Goal: Transaction & Acquisition: Book appointment/travel/reservation

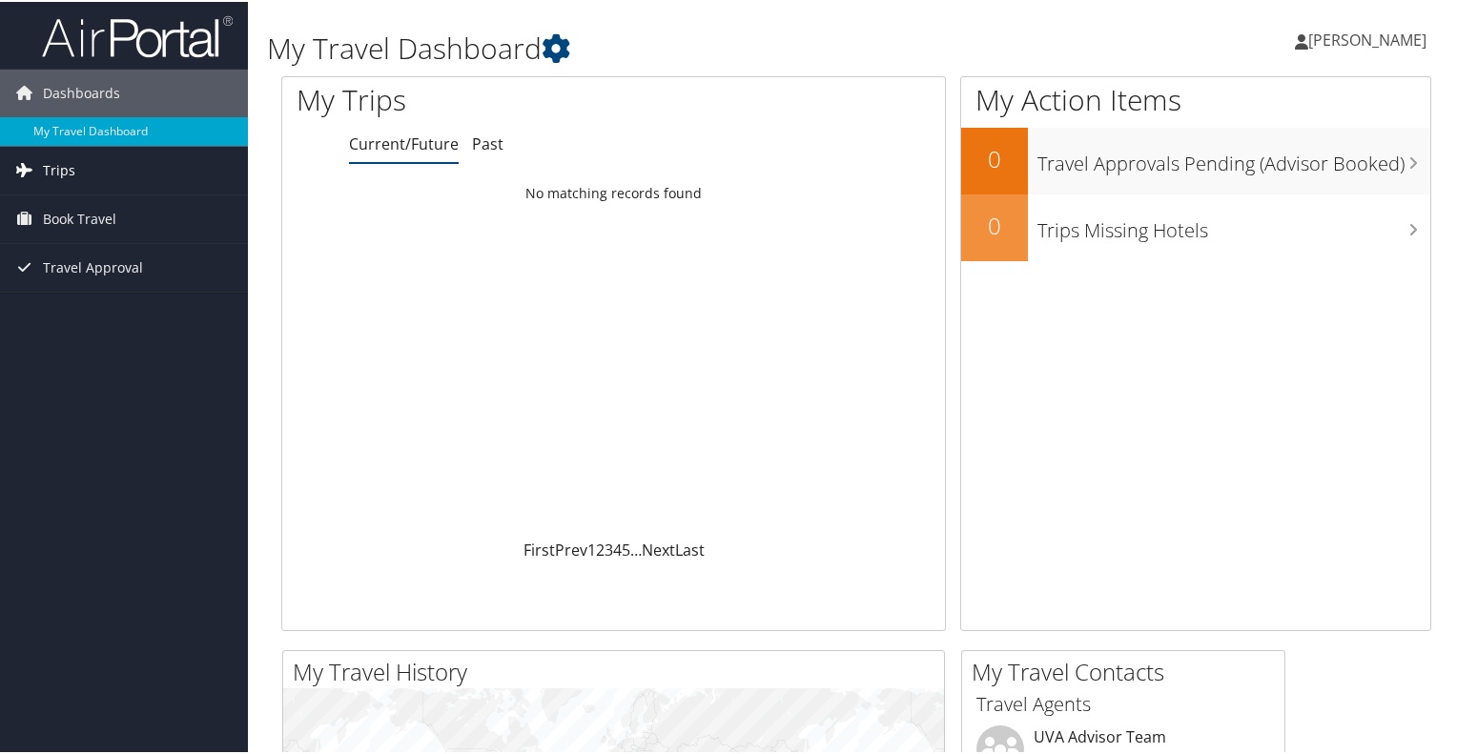
click at [61, 171] on span "Trips" at bounding box center [59, 169] width 32 height 48
click at [65, 167] on span "Trips" at bounding box center [59, 169] width 32 height 48
click at [85, 219] on span "Book Travel" at bounding box center [79, 218] width 73 height 48
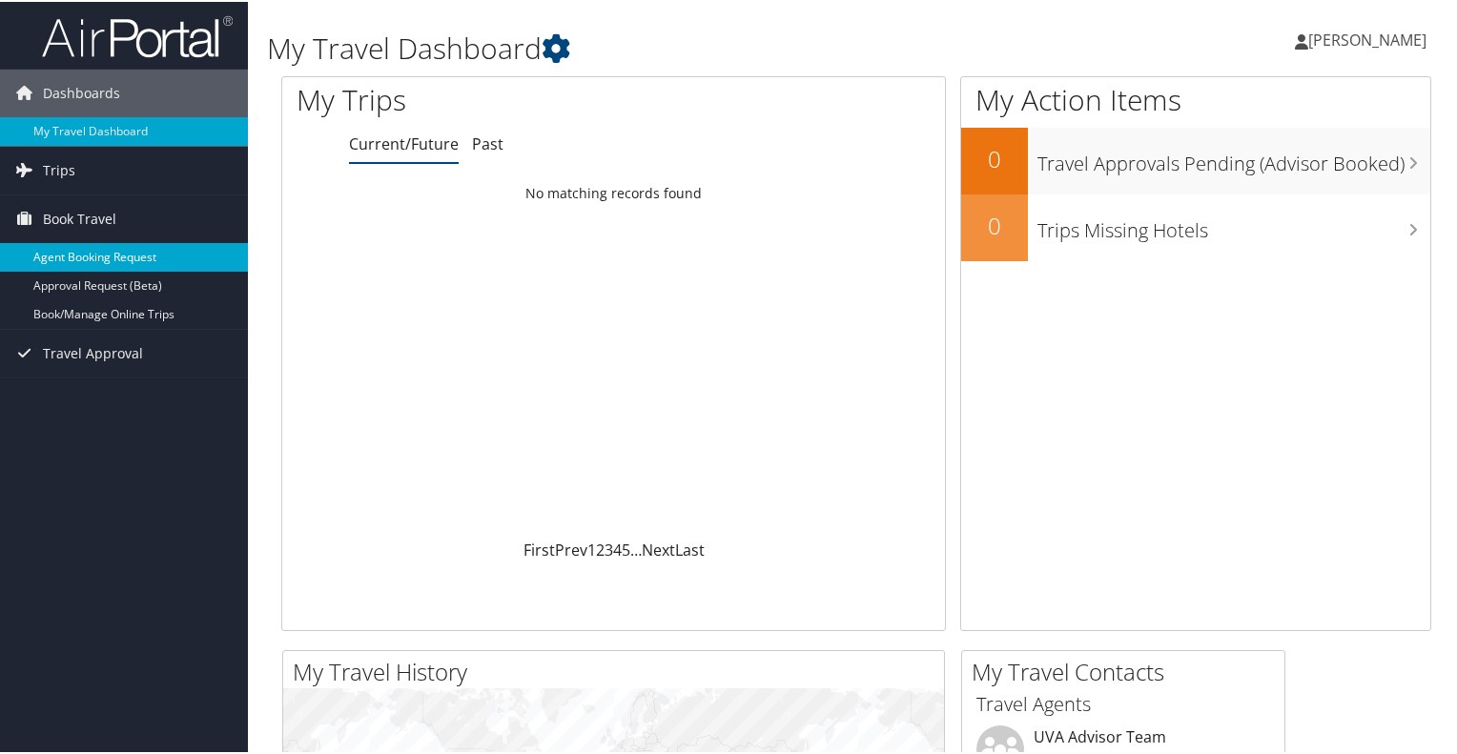
click at [94, 258] on link "Agent Booking Request" at bounding box center [124, 255] width 248 height 29
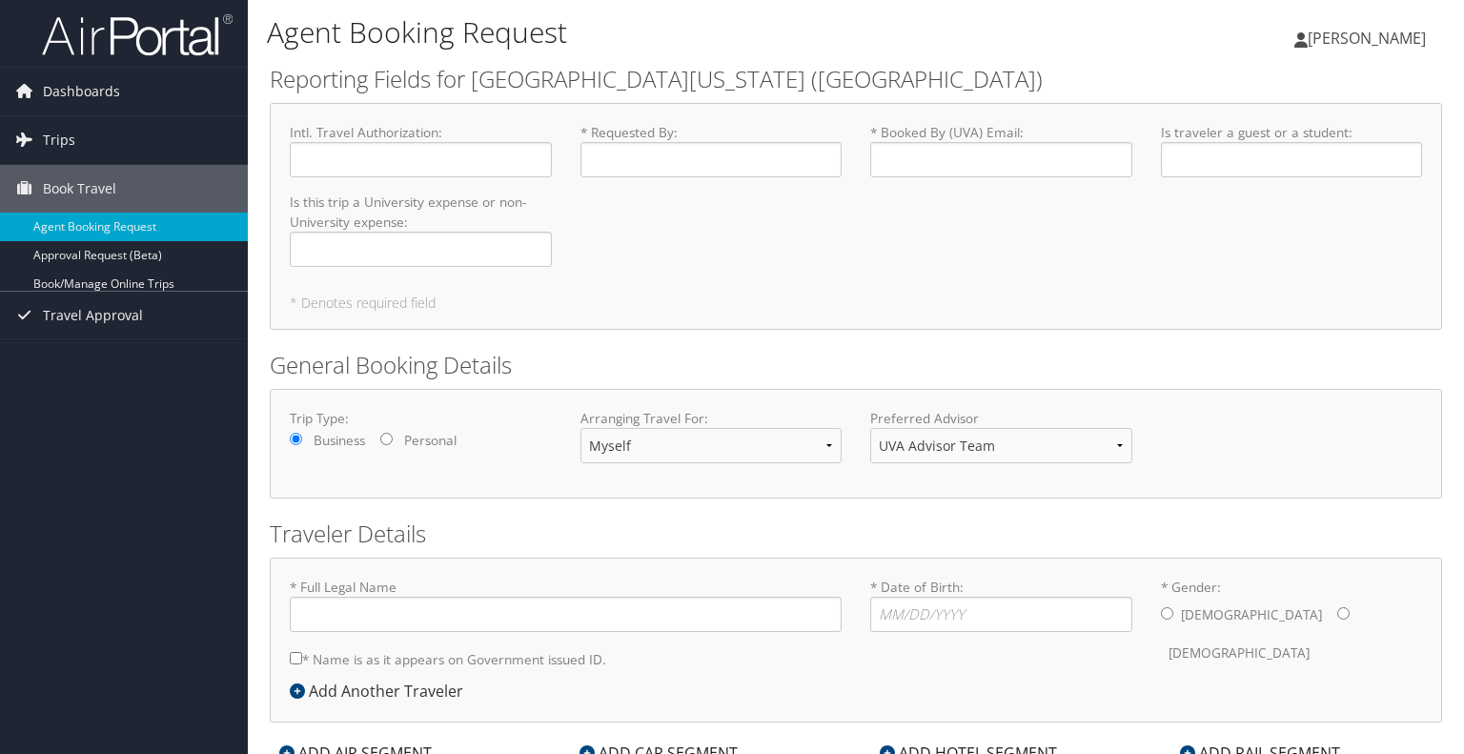
type input "[PERSON_NAME] [PERSON_NAME]"
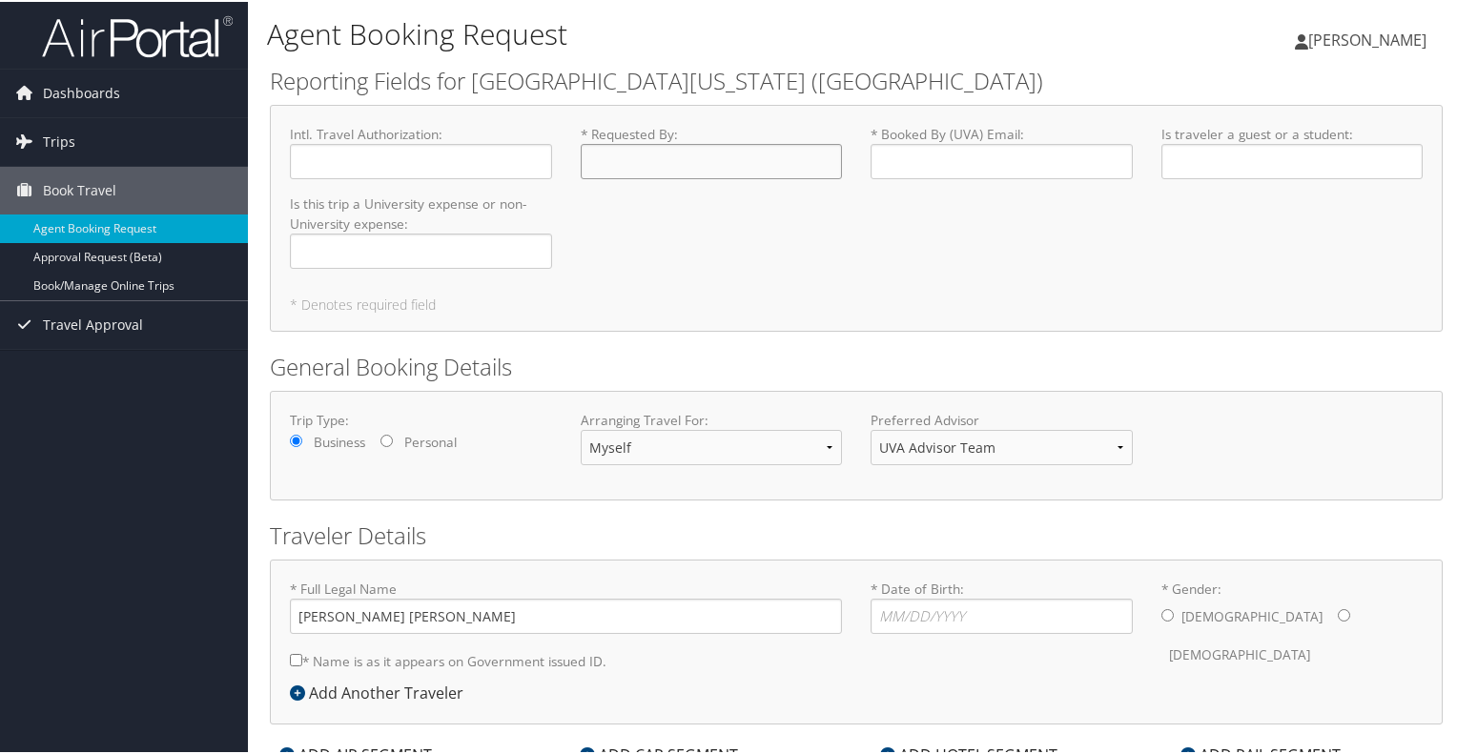
click at [607, 157] on input "* Requested By : Required" at bounding box center [712, 159] width 262 height 35
type input "[PERSON_NAME]"
type input "[EMAIL_ADDRESS][US_STATE][DOMAIN_NAME]"
click at [1195, 154] on input "Is traveler a guest or a student : Required" at bounding box center [1292, 159] width 262 height 35
type input "Student"
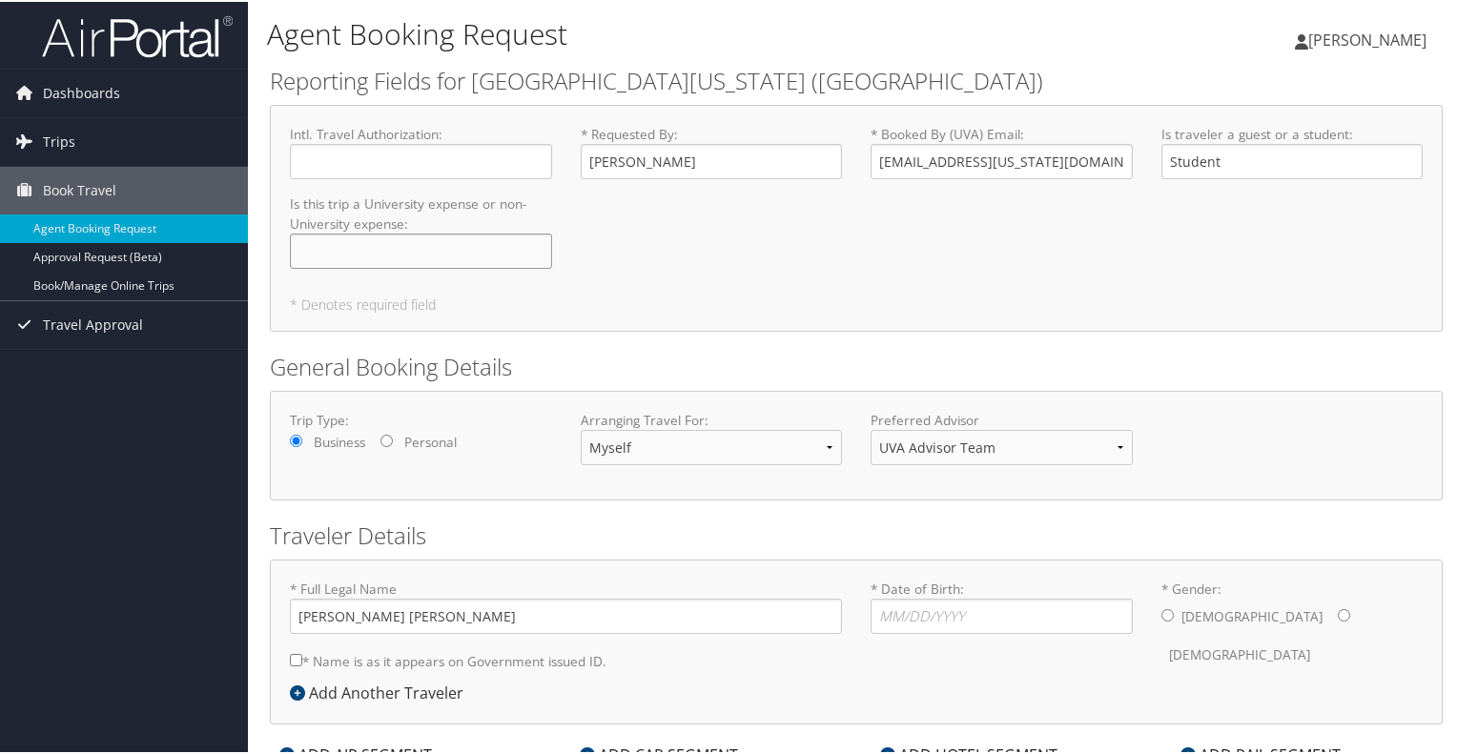
click at [347, 251] on input "Is this trip a University expense or non-University expense : Required" at bounding box center [421, 249] width 262 height 35
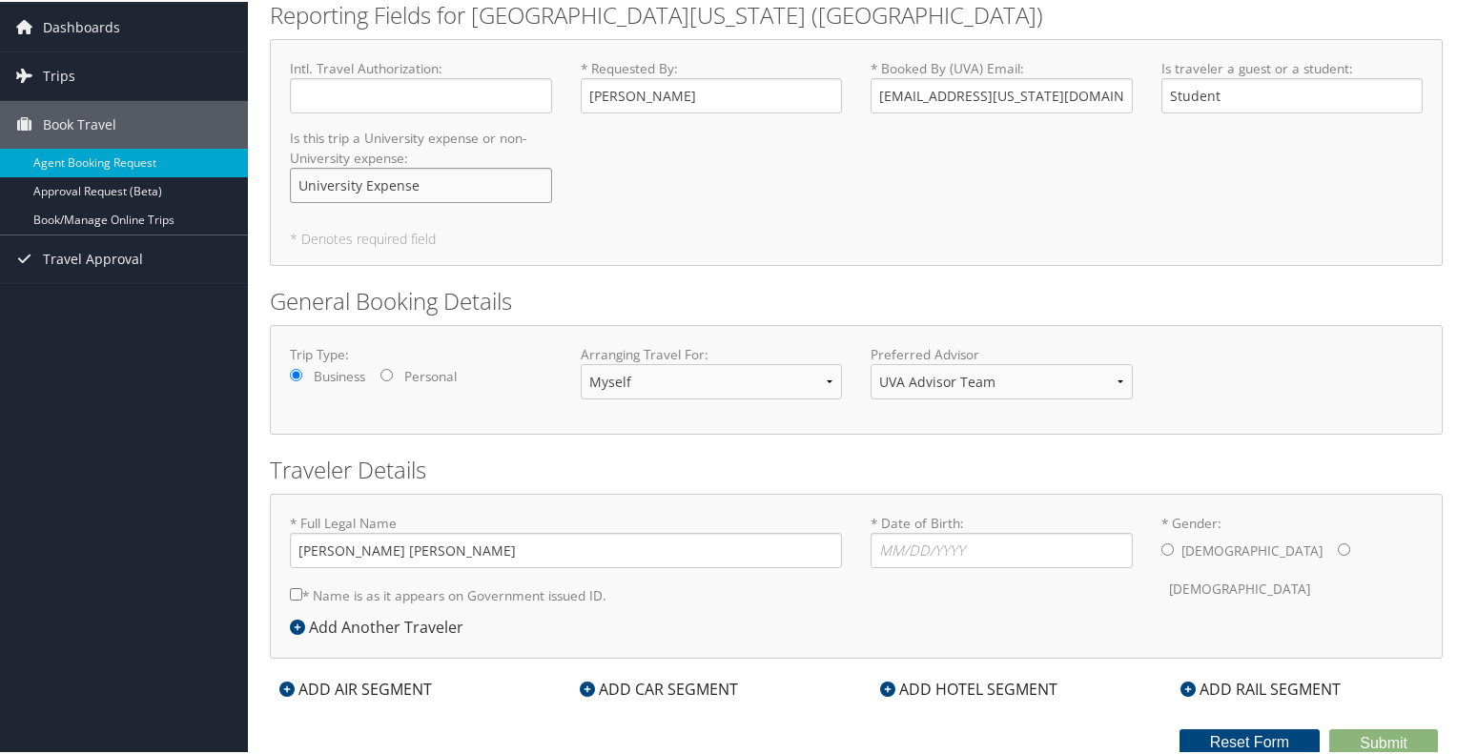
type input "University Expense"
click at [819, 381] on select "Myself Another Traveler Guest Traveler" at bounding box center [712, 379] width 262 height 35
select select "another"
click at [581, 362] on select "Myself Another Traveler Guest Traveler" at bounding box center [712, 379] width 262 height 35
click at [1112, 377] on select "UVA Advisor Team" at bounding box center [1001, 379] width 262 height 35
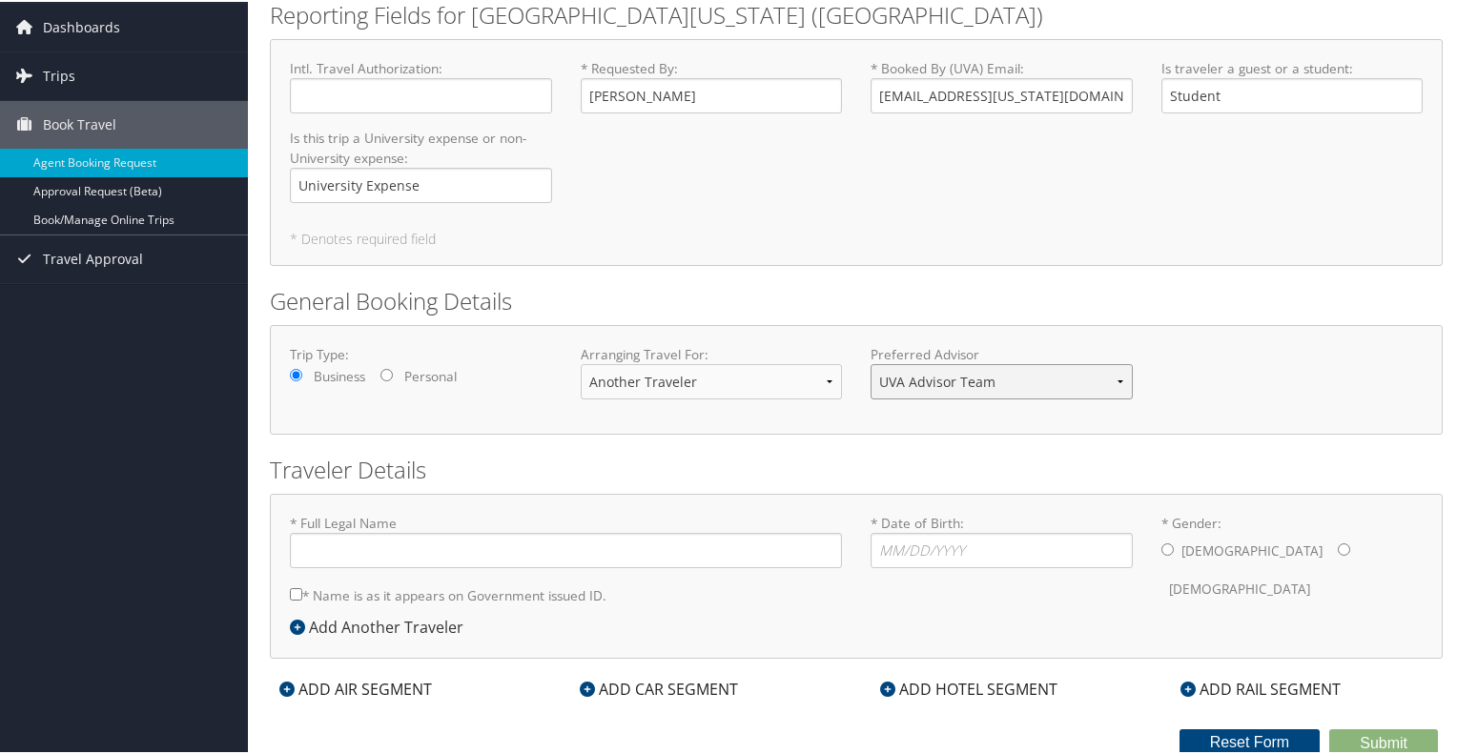
click at [1112, 377] on select "UVA Advisor Team" at bounding box center [1001, 379] width 262 height 35
click at [1103, 429] on div "Trip Type: Business Personal Arranging Travel For: Myself Another Traveler Gues…" at bounding box center [856, 378] width 1173 height 110
click at [438, 552] on input "* Full Legal Name" at bounding box center [566, 548] width 552 height 35
type input "[PERSON_NAME] [PERSON_NAME]"
click at [897, 541] on input "* Date of Birth: Invalid Date" at bounding box center [1001, 548] width 262 height 35
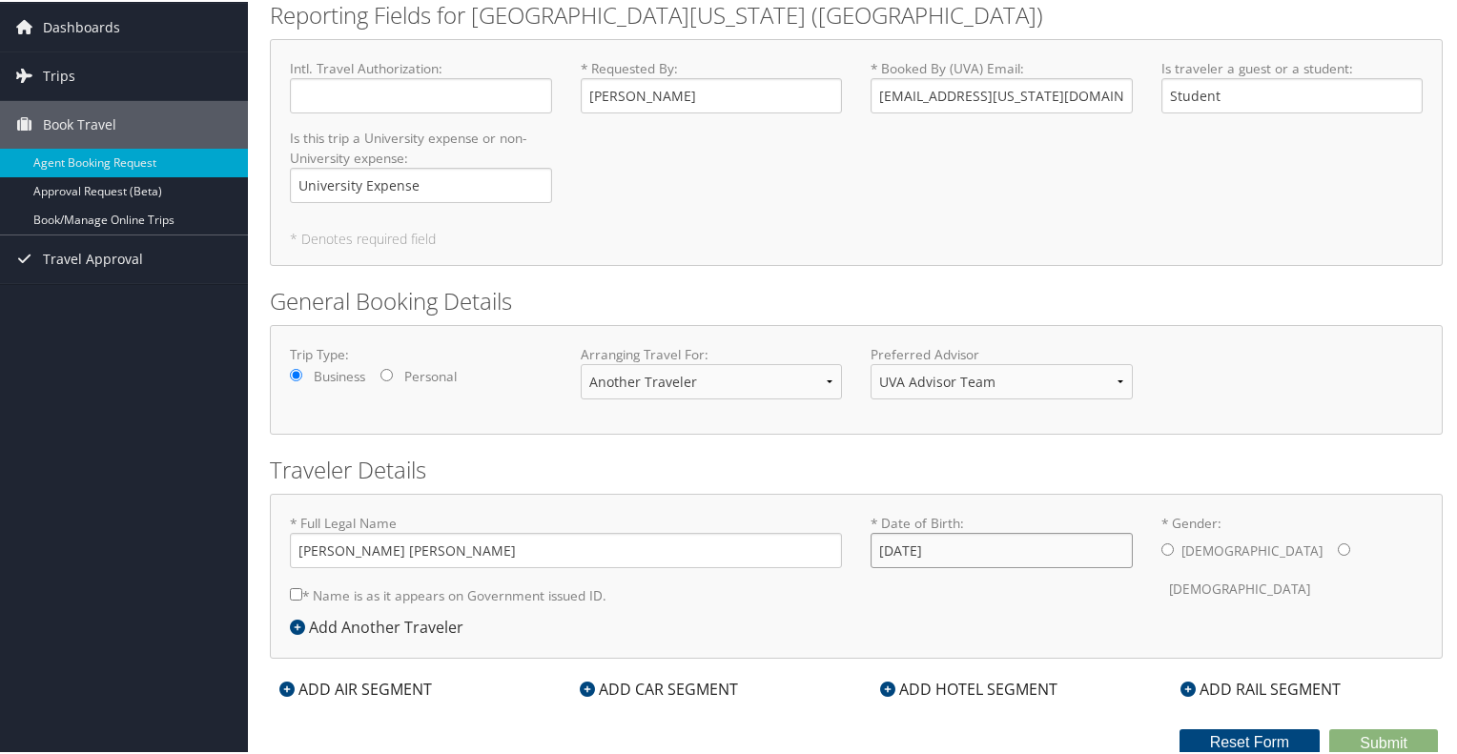
type input "[DATE]"
click at [1161, 548] on input "* Gender: [DEMOGRAPHIC_DATA] [DEMOGRAPHIC_DATA]" at bounding box center [1167, 548] width 12 height 12
radio input "true"
click at [910, 598] on div "* Full Legal Name [PERSON_NAME] [PERSON_NAME] * Name is as it appears on Govern…" at bounding box center [856, 563] width 1161 height 102
click at [296, 586] on input "* Name is as it appears on Government issued ID." at bounding box center [296, 592] width 12 height 12
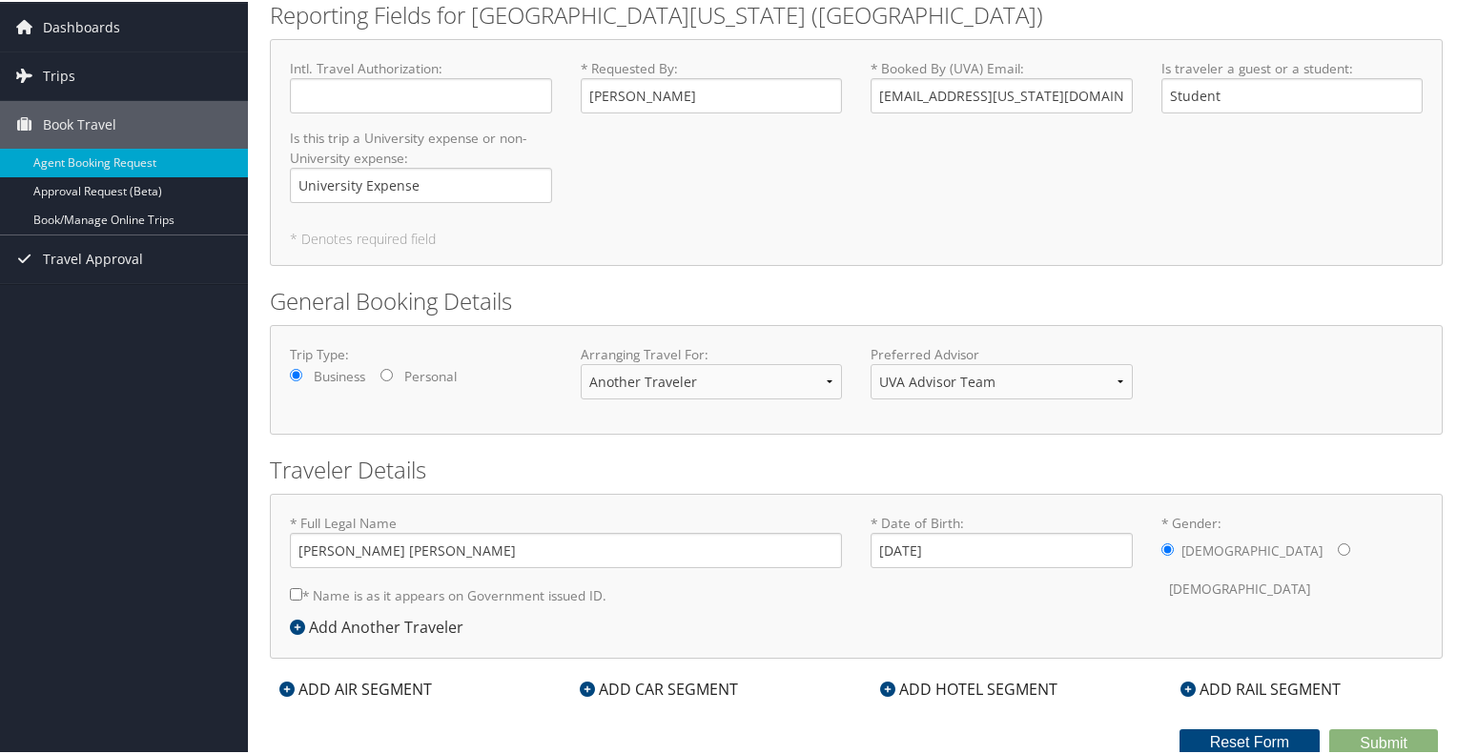
checkbox input "true"
click at [396, 682] on div "ADD AIR SEGMENT" at bounding box center [356, 687] width 172 height 23
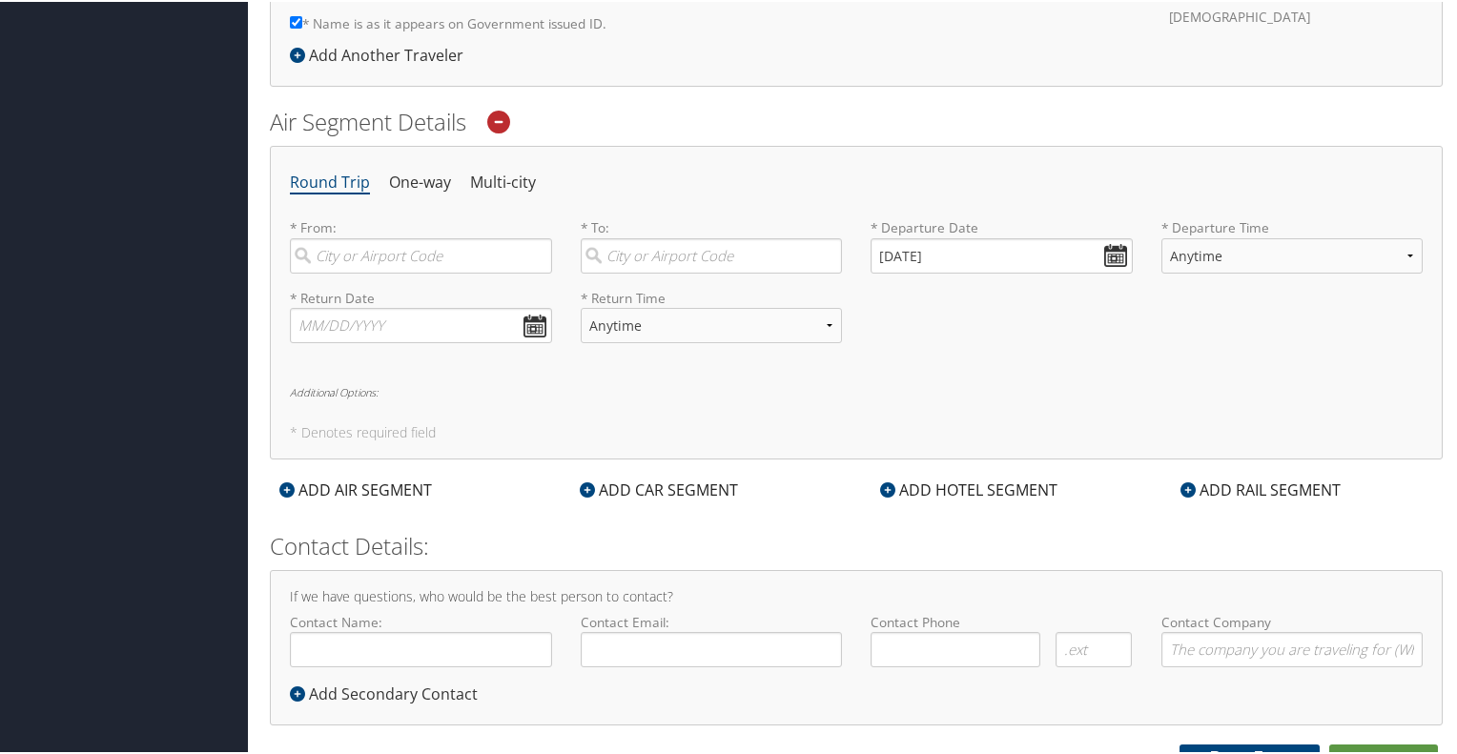
scroll to position [652, 0]
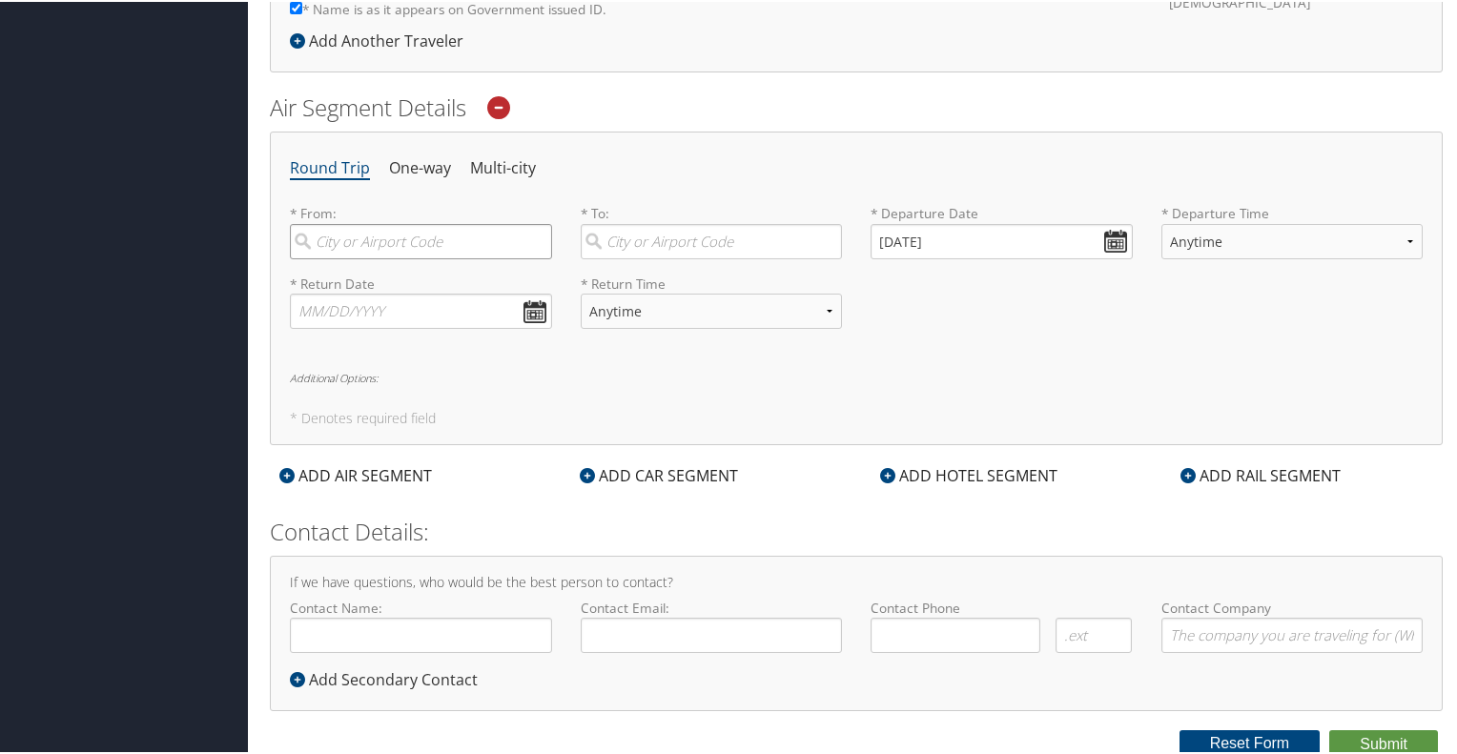
click at [457, 233] on input "search" at bounding box center [421, 239] width 262 height 35
click at [450, 275] on div "[US_STATE] (IAD [GEOGRAPHIC_DATA])" at bounding box center [423, 291] width 236 height 49
click at [450, 257] on input "IAD" at bounding box center [421, 239] width 262 height 35
type input "[US_STATE] (IAD [GEOGRAPHIC_DATA])"
click at [657, 239] on input "search" at bounding box center [712, 239] width 262 height 35
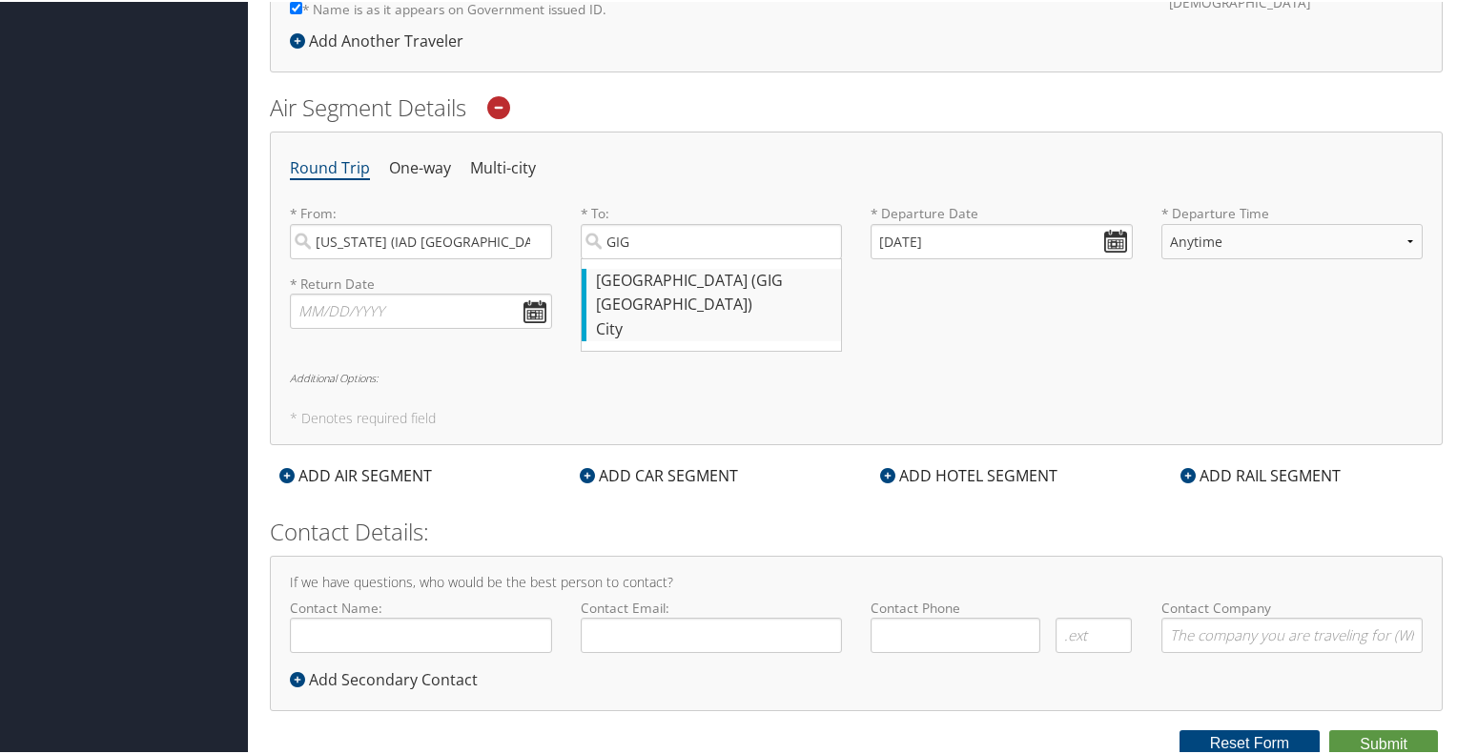
click at [687, 316] on div "City" at bounding box center [714, 328] width 236 height 25
click at [687, 257] on input "GIG" at bounding box center [712, 239] width 262 height 35
type input "[GEOGRAPHIC_DATA] (GIG [GEOGRAPHIC_DATA])"
click at [1100, 237] on input "[DATE]" at bounding box center [1001, 239] width 262 height 35
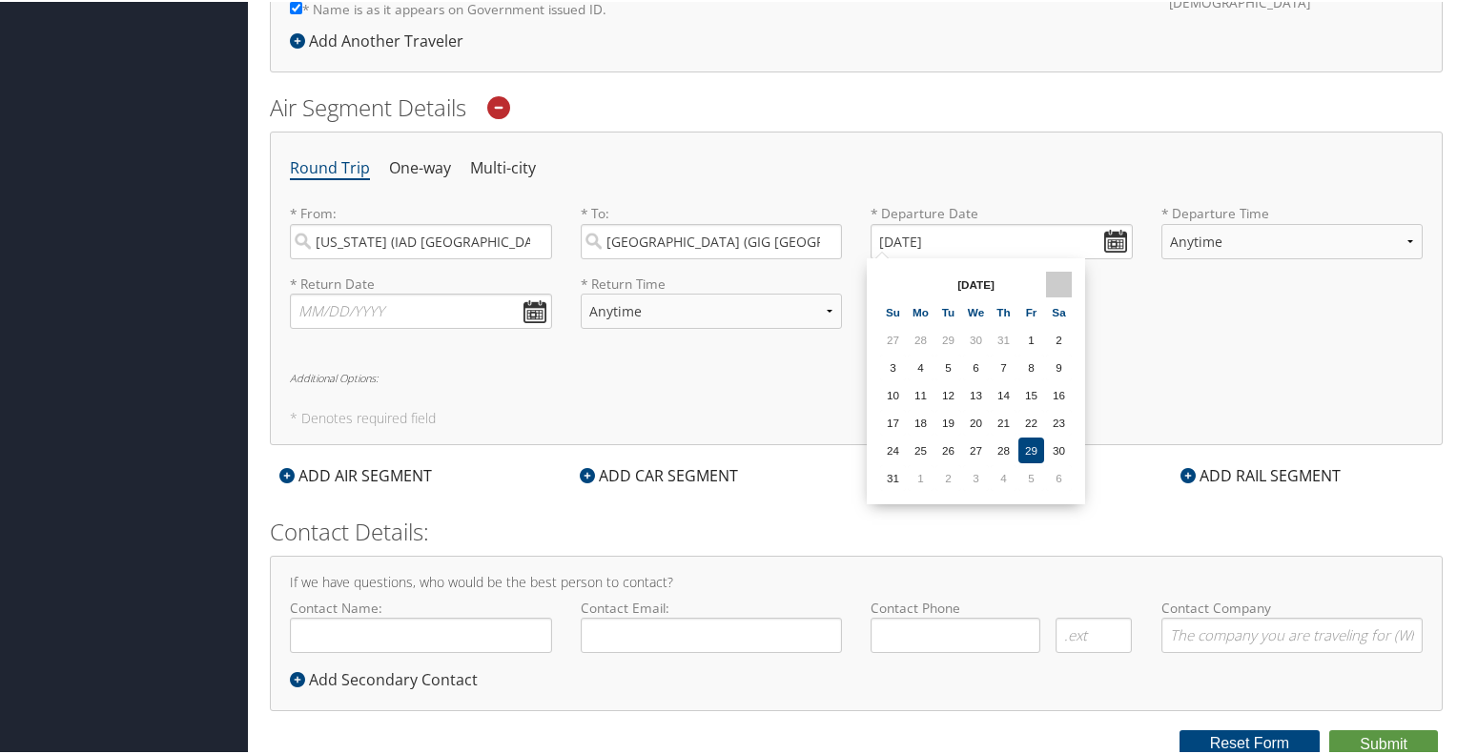
click at [1061, 283] on th at bounding box center [1059, 283] width 26 height 26
click at [1056, 280] on th at bounding box center [1059, 283] width 26 height 26
click at [889, 365] on td "7" at bounding box center [893, 366] width 26 height 26
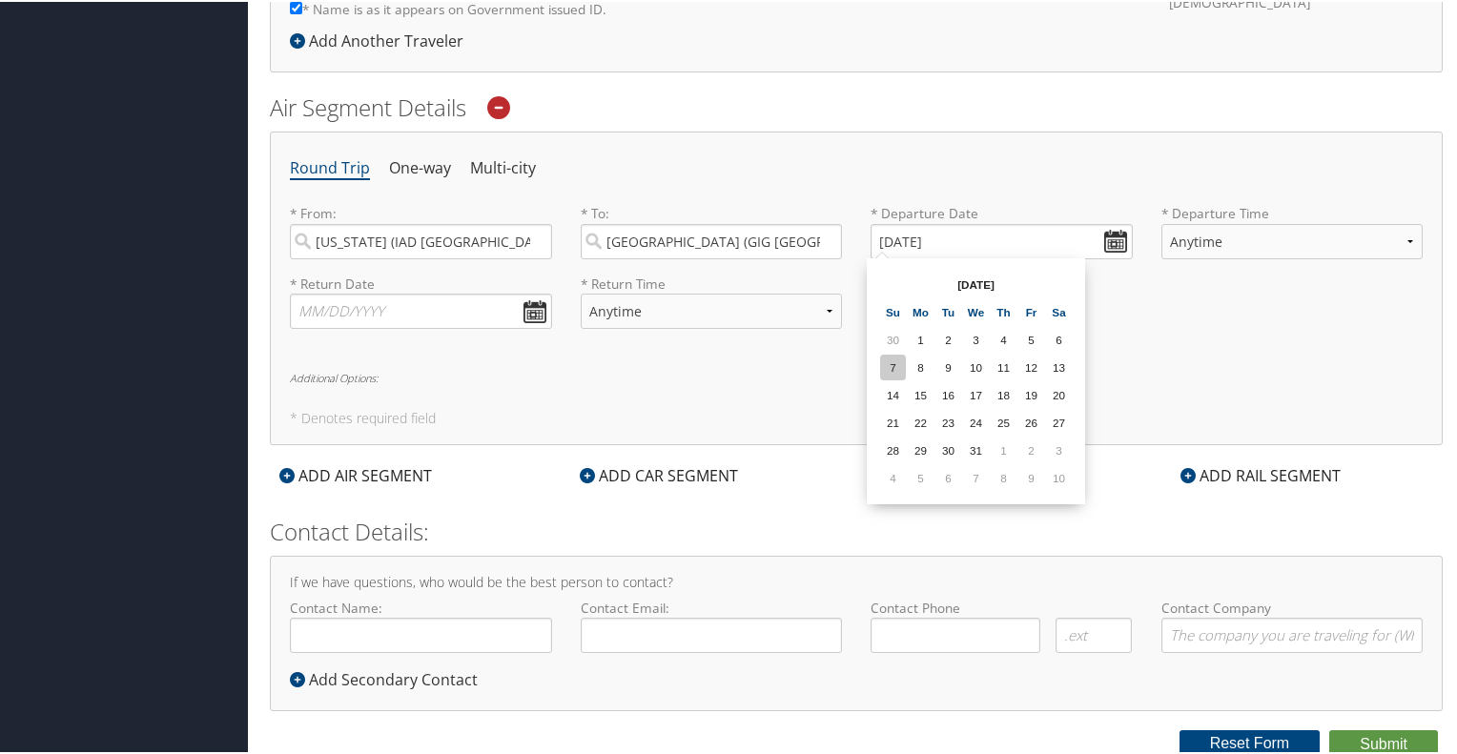
type input "[DATE]"
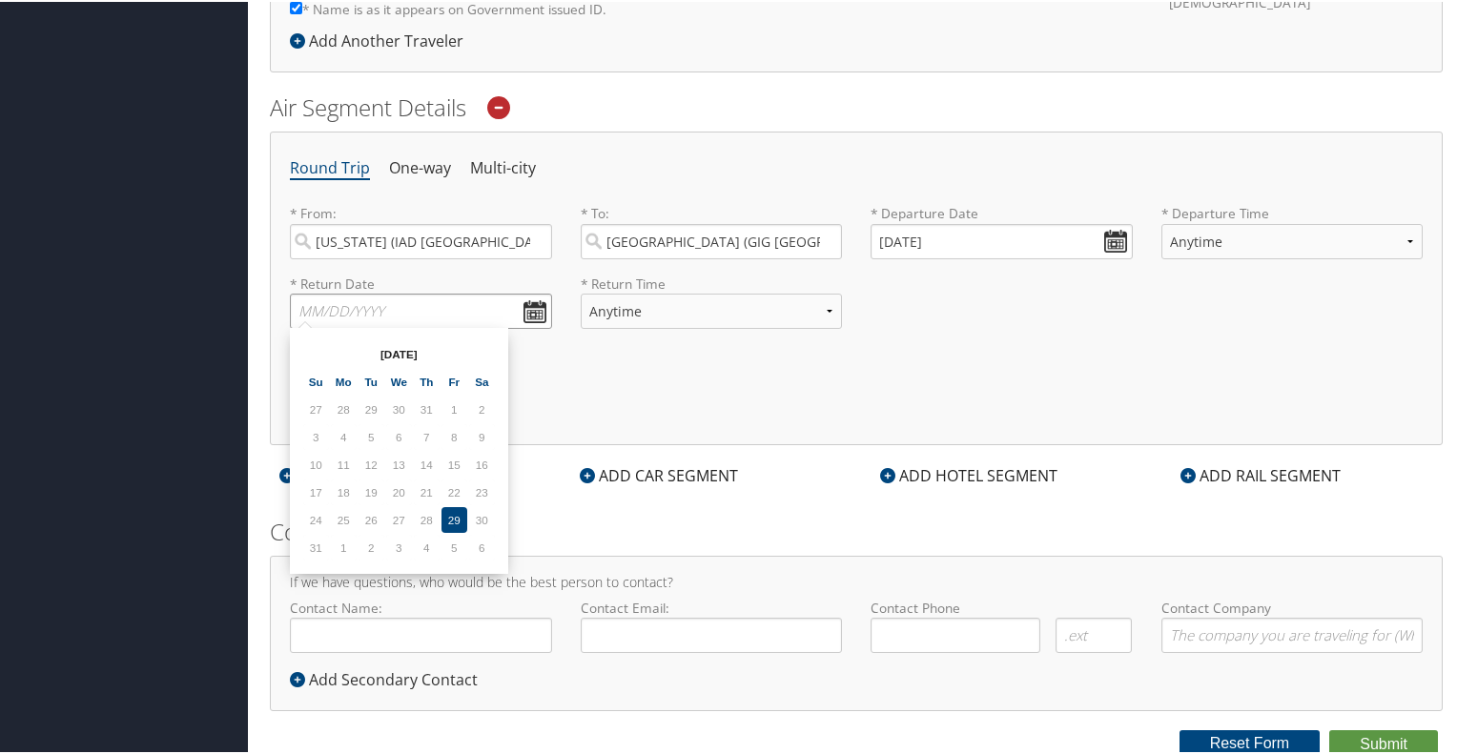
click at [534, 308] on input "text" at bounding box center [421, 309] width 262 height 35
click at [482, 354] on th at bounding box center [482, 352] width 26 height 26
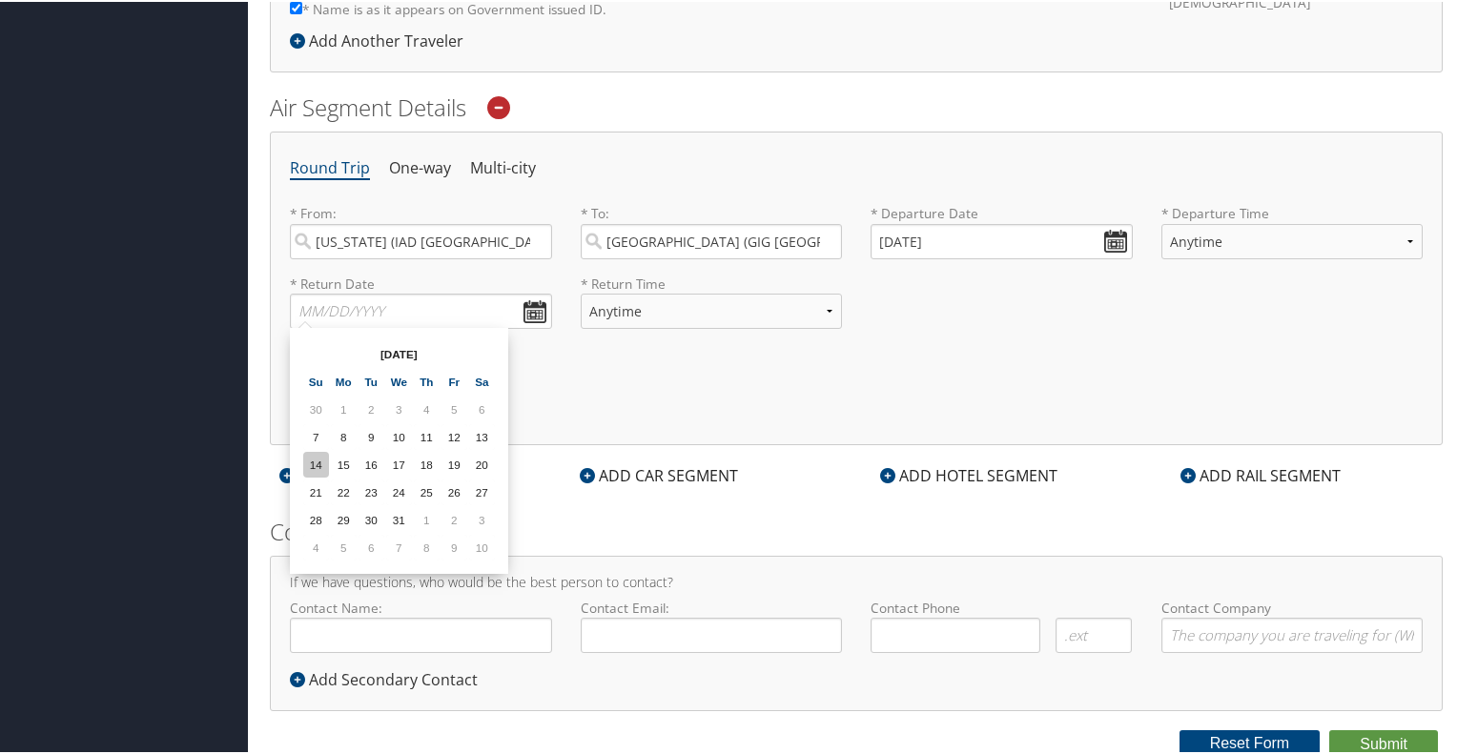
click at [317, 463] on td "14" at bounding box center [316, 463] width 26 height 26
type input "[DATE]"
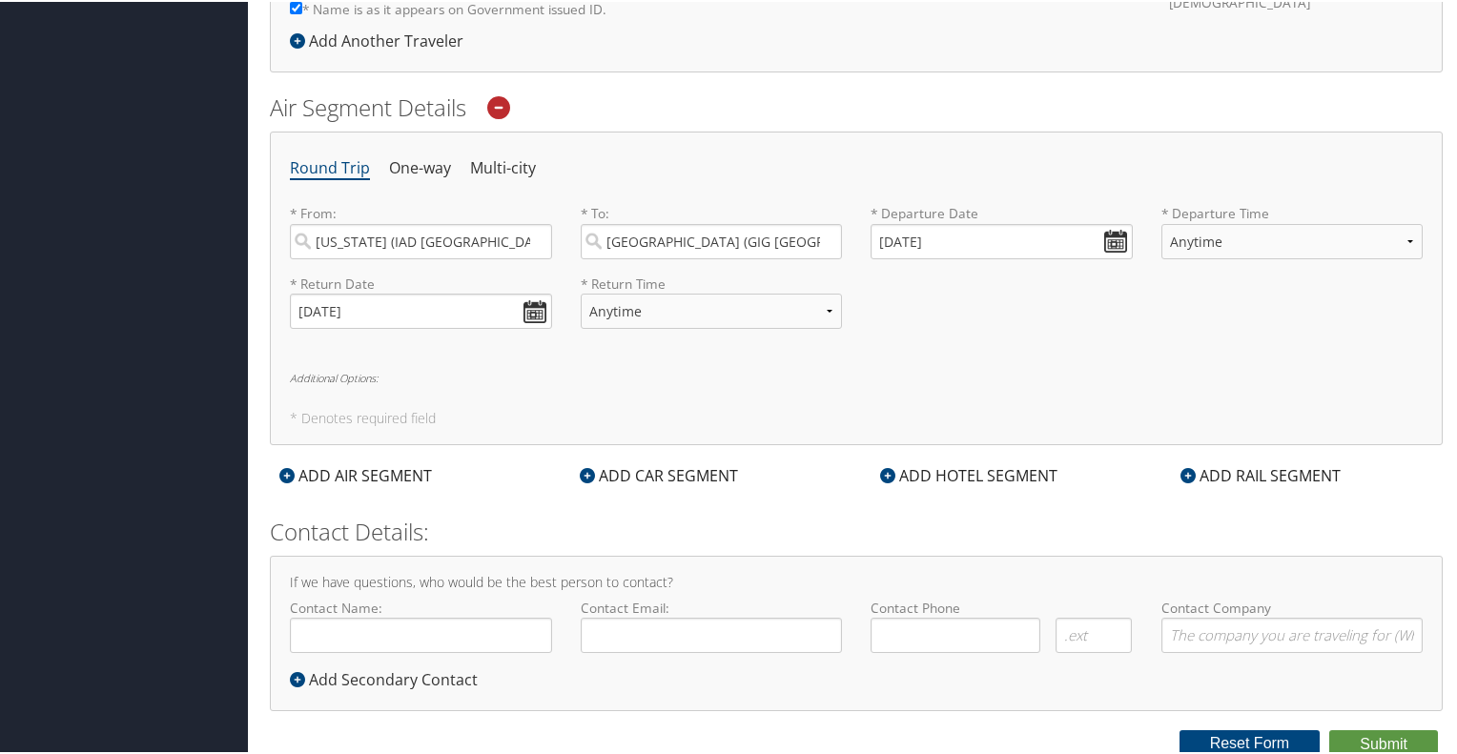
click at [1188, 302] on div "* Return Date [DATE] Dates must be valid * Return Time Anytime Early Morning (5…" at bounding box center [856, 308] width 1161 height 70
click at [1263, 238] on select "Anytime Early Morning (5AM-7AM) Morning (7AM-12PM) Afternoon (12PM-5PM) Evening…" at bounding box center [1292, 239] width 262 height 35
click at [964, 362] on div "Round Trip One-way Multi-city * From: [US_STATE] ([GEOGRAPHIC_DATA] [GEOGRAPHIC…" at bounding box center [856, 287] width 1173 height 314
click at [469, 636] on input "Contact Name:" at bounding box center [421, 633] width 262 height 35
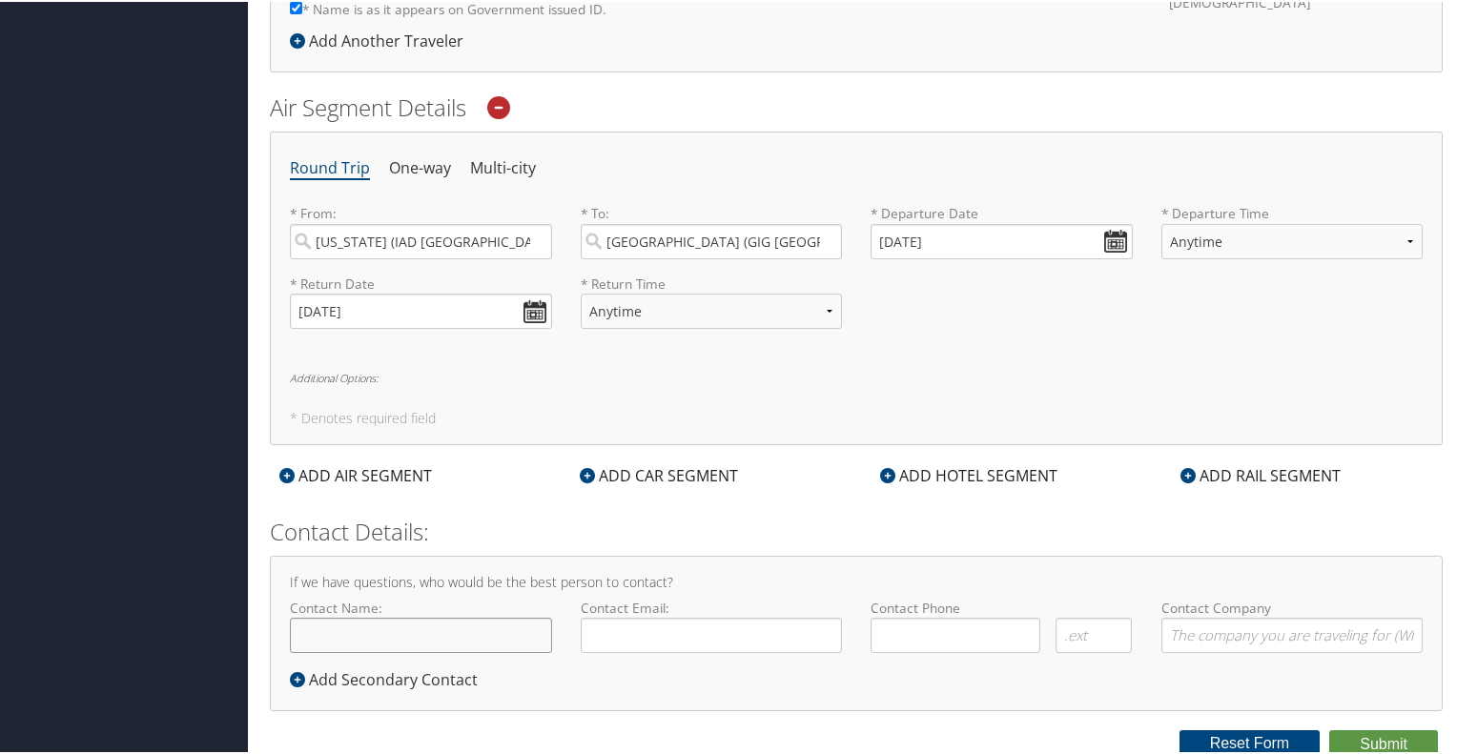
click at [348, 624] on input "Contact Name:" at bounding box center [421, 633] width 262 height 35
type input "[PERSON_NAME]"
type input "[EMAIL_ADDRESS][US_STATE][DOMAIN_NAME]"
type input "[PHONE_NUMBER]"
click at [774, 554] on div "If we have questions, who would be the best person to contact? Contact Name: [P…" at bounding box center [856, 631] width 1173 height 155
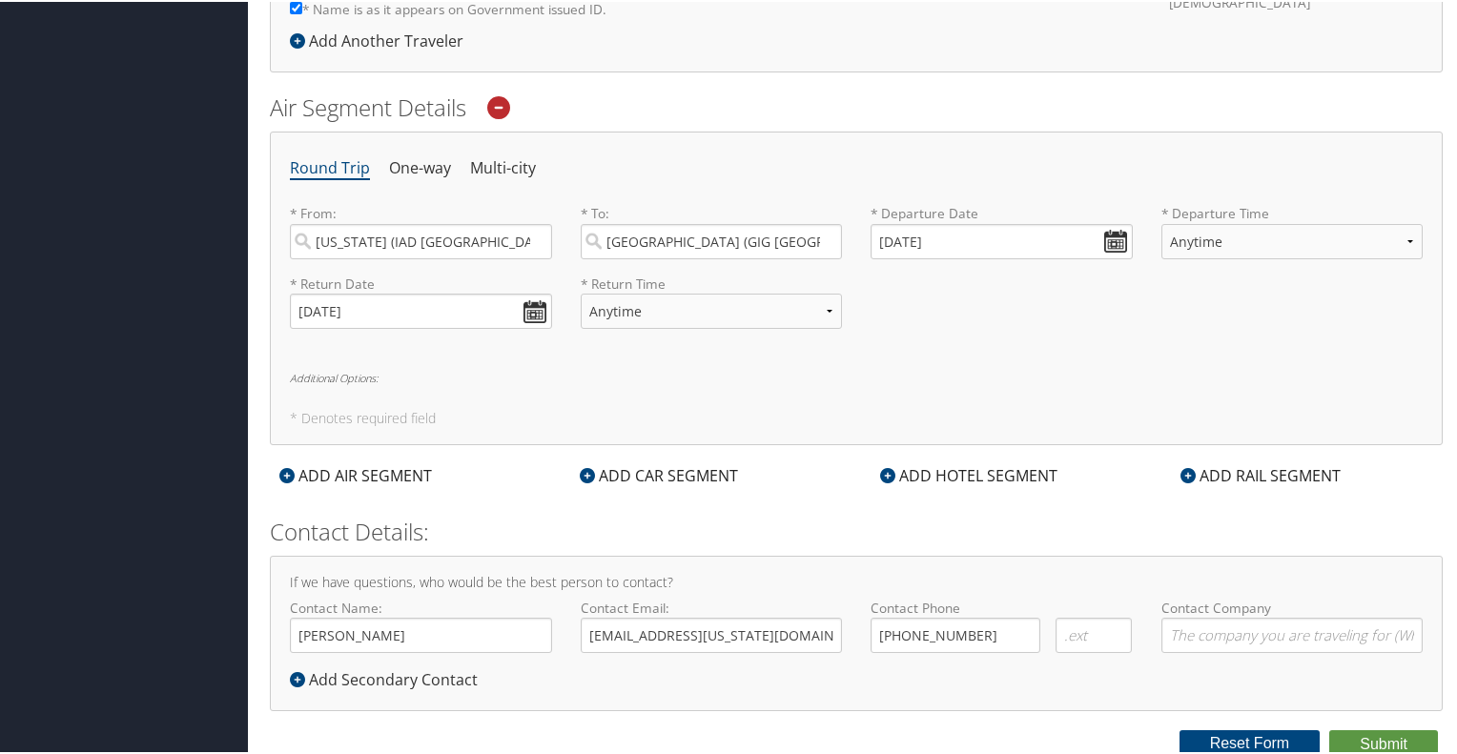
click at [845, 534] on h2 "Contact Details:" at bounding box center [856, 530] width 1173 height 32
click at [429, 674] on div "Add Secondary Contact" at bounding box center [388, 677] width 197 height 23
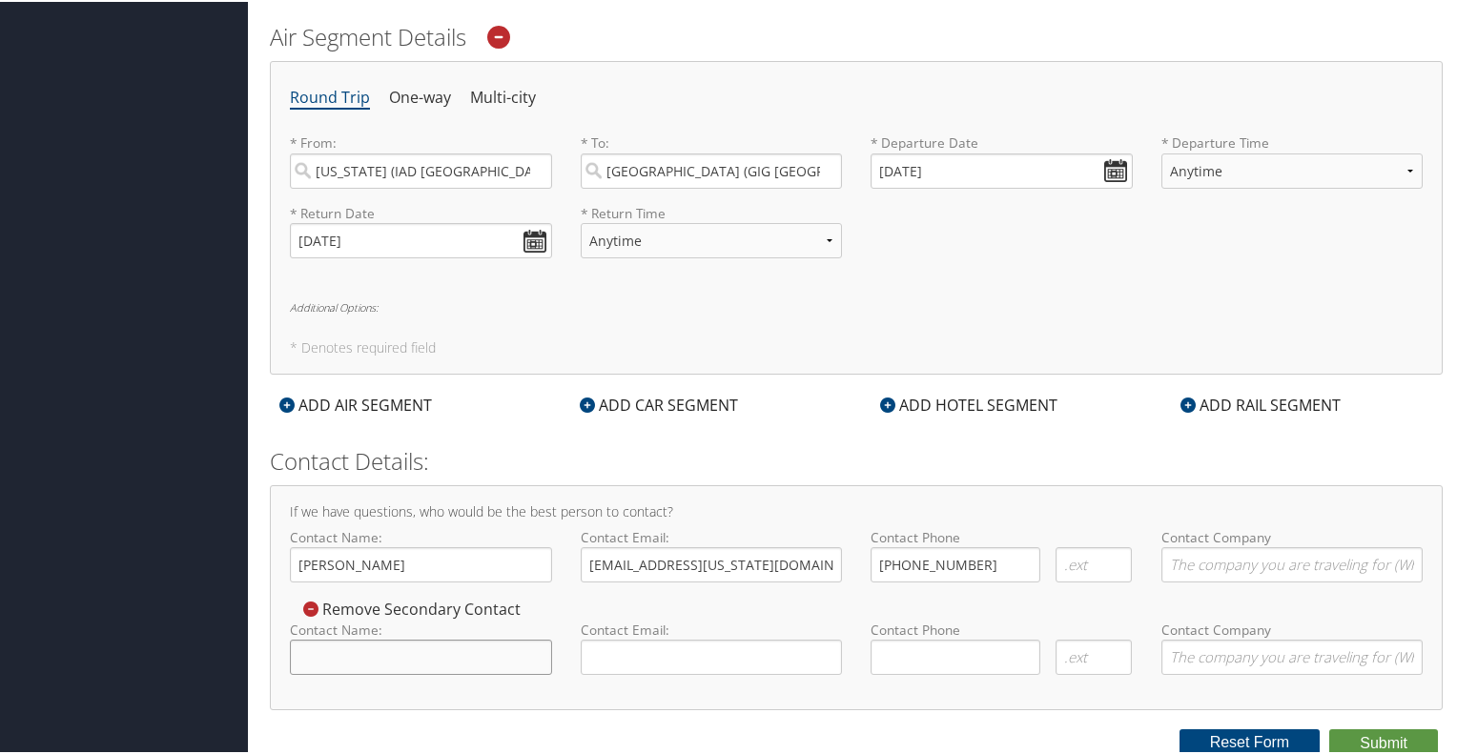
drag, startPoint x: 449, startPoint y: 643, endPoint x: 439, endPoint y: 637, distance: 11.9
click at [446, 643] on input "Contact Name:" at bounding box center [421, 655] width 262 height 35
type input "[PERSON_NAME]"
type input "[EMAIL_ADDRESS][US_STATE][DOMAIN_NAME]"
type input "( ) -"
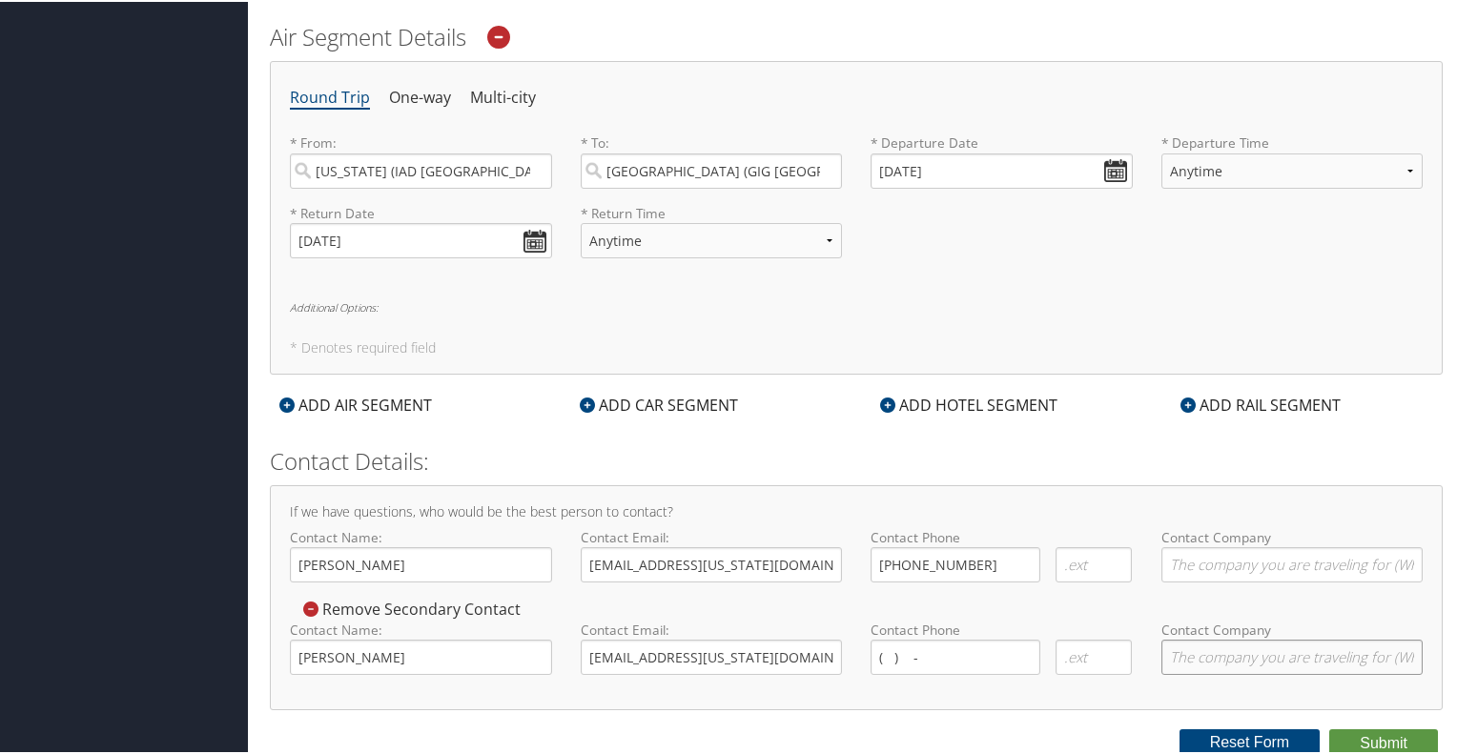
type input "[GEOGRAPHIC_DATA][US_STATE]"
click at [896, 641] on input "( ) -" at bounding box center [955, 655] width 170 height 35
type input "[PHONE_NUMBER]"
click at [1383, 739] on button "Submit" at bounding box center [1383, 741] width 109 height 29
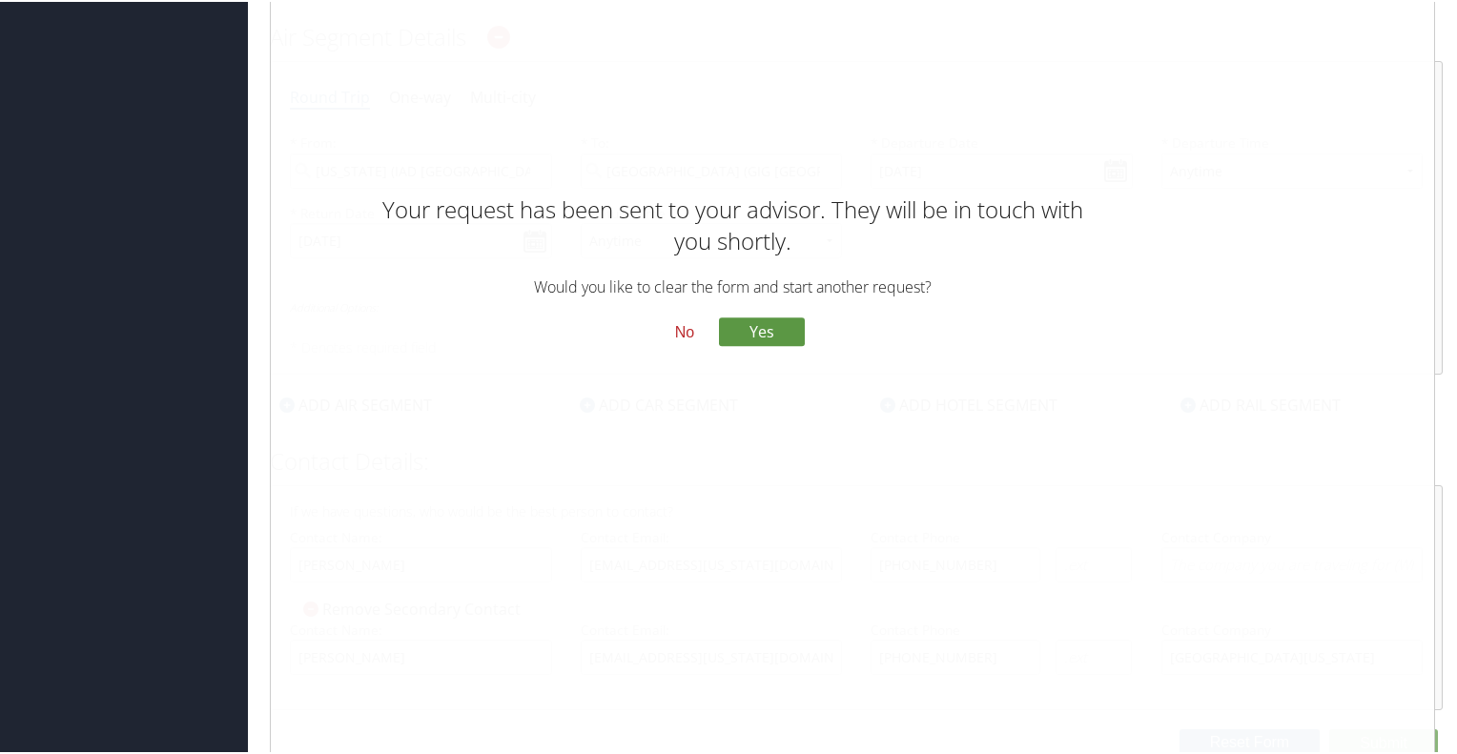
click at [683, 333] on button "No" at bounding box center [685, 332] width 50 height 32
